Goal: Task Accomplishment & Management: Manage account settings

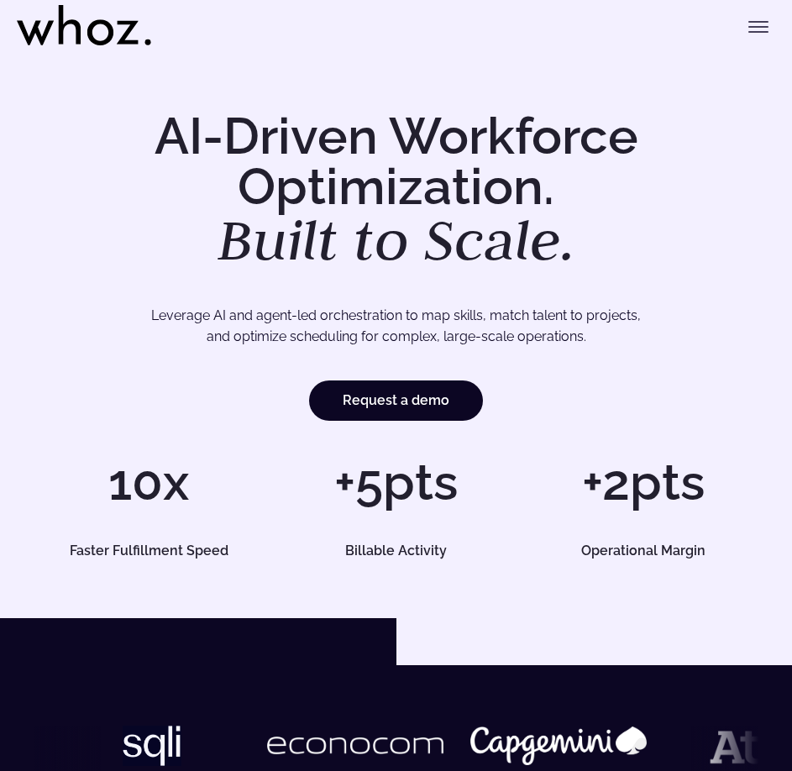
click at [764, 19] on icon "Toggle menu" at bounding box center [758, 27] width 20 height 20
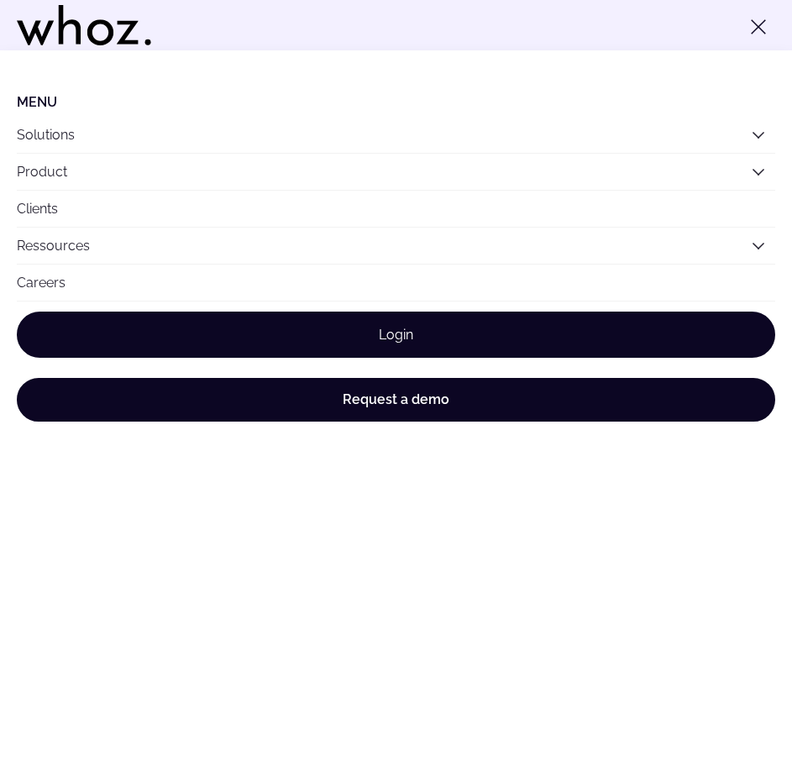
click at [354, 340] on link "Login" at bounding box center [396, 335] width 758 height 46
